Goal: Browse casually

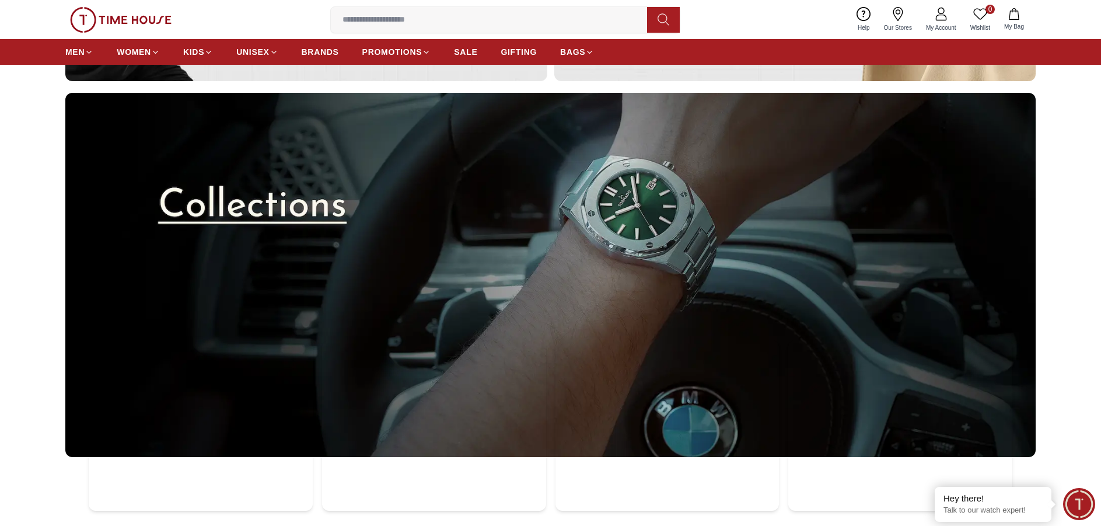
scroll to position [4136, 0]
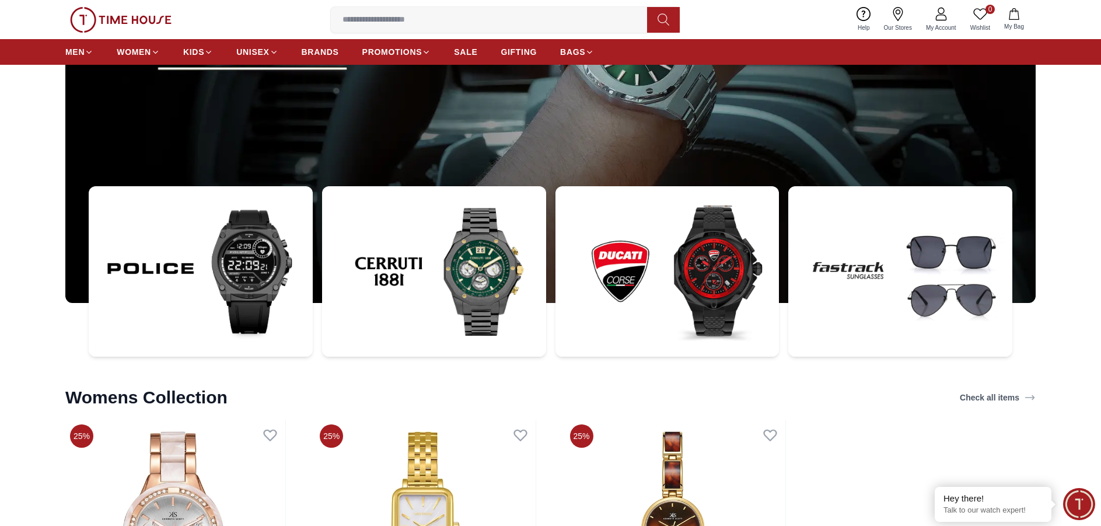
click at [715, 284] on img at bounding box center [668, 271] width 224 height 170
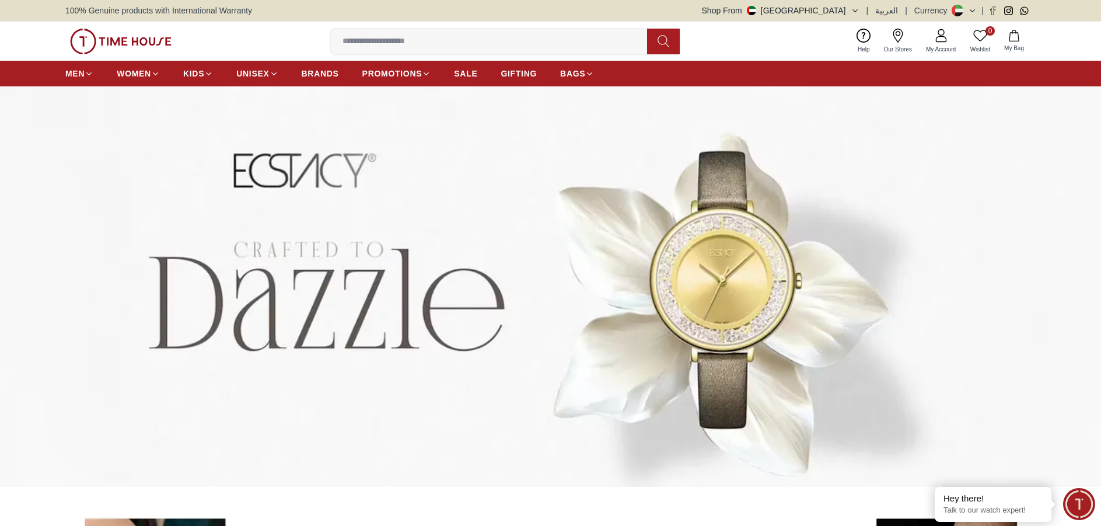
scroll to position [4136, 0]
